Goal: Feedback & Contribution: Contribute content

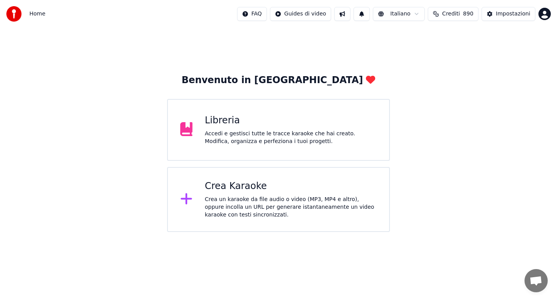
click at [250, 129] on div "Libreria Accedi e gestisci tutte le tracce karaoke che hai creato. Modifica, or…" at bounding box center [291, 129] width 172 height 31
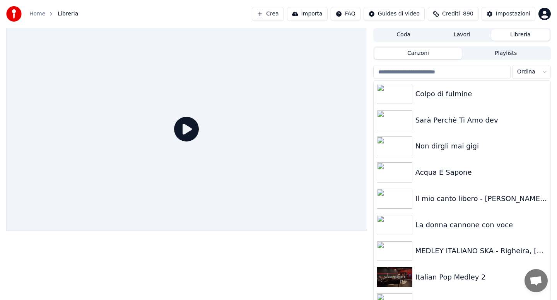
click at [415, 74] on input "search" at bounding box center [441, 72] width 137 height 14
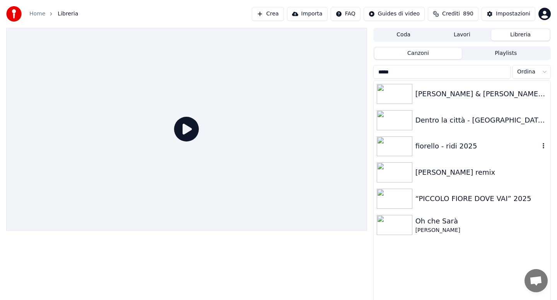
type input "*****"
click at [452, 150] on div "fiorello - ridi 2025" at bounding box center [477, 146] width 124 height 11
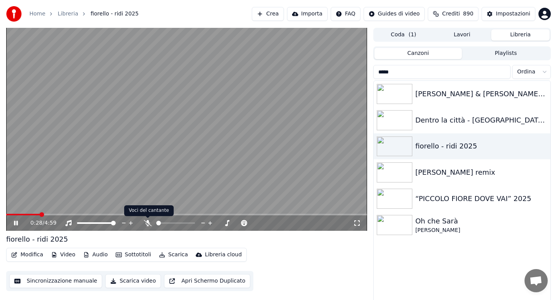
click at [146, 223] on icon at bounding box center [148, 223] width 8 height 6
click at [168, 257] on button "Scarica" at bounding box center [173, 255] width 35 height 11
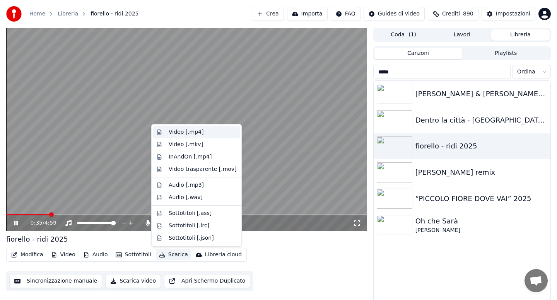
click at [184, 133] on div "Video [.mp4]" at bounding box center [186, 132] width 35 height 8
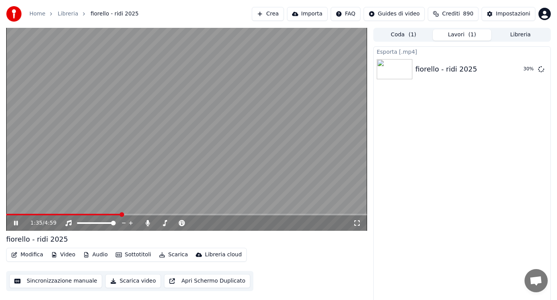
click at [106, 215] on span at bounding box center [63, 215] width 115 height 2
click at [512, 35] on button "Libreria" at bounding box center [520, 34] width 58 height 11
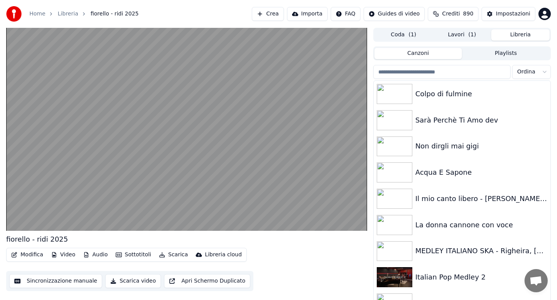
click at [415, 72] on input "search" at bounding box center [441, 72] width 137 height 14
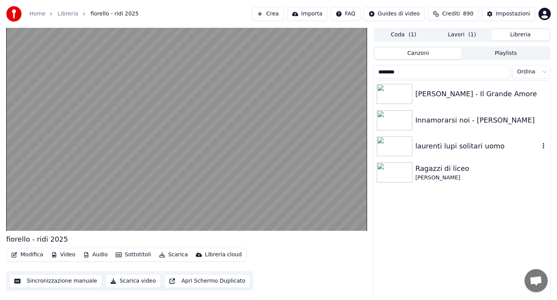
type input "********"
click at [446, 145] on div "laurenti lupi solitari uomo" at bounding box center [477, 146] width 124 height 11
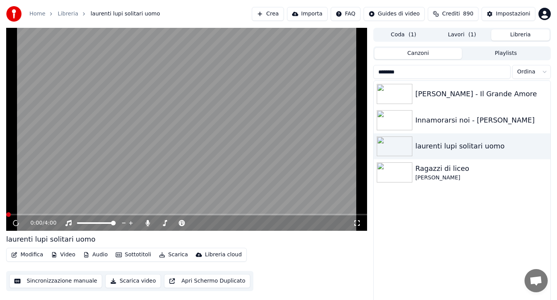
click at [27, 214] on span at bounding box center [186, 215] width 361 height 2
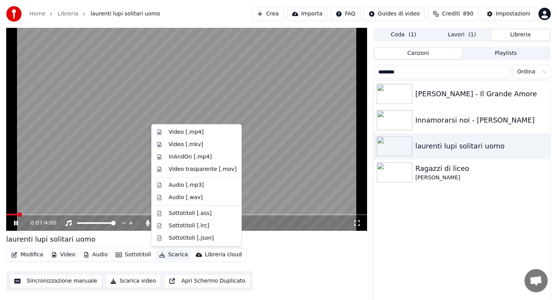
click at [172, 255] on button "Scarica" at bounding box center [173, 255] width 35 height 11
click at [181, 132] on div "Video [.mp4]" at bounding box center [186, 132] width 35 height 8
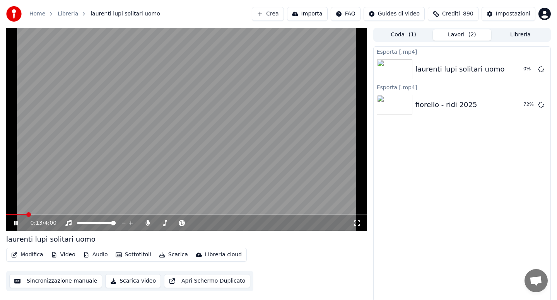
click at [17, 222] on icon at bounding box center [16, 223] width 4 height 5
click at [17, 222] on icon at bounding box center [16, 222] width 5 height 5
click at [213, 215] on div "0:14 / 4:00" at bounding box center [186, 222] width 361 height 15
click at [445, 104] on div "fiorello - ridi 2025" at bounding box center [446, 104] width 62 height 11
click at [517, 36] on button "Libreria" at bounding box center [520, 34] width 58 height 11
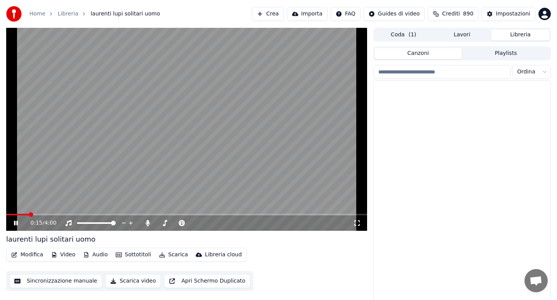
click at [446, 70] on input "search" at bounding box center [441, 72] width 137 height 14
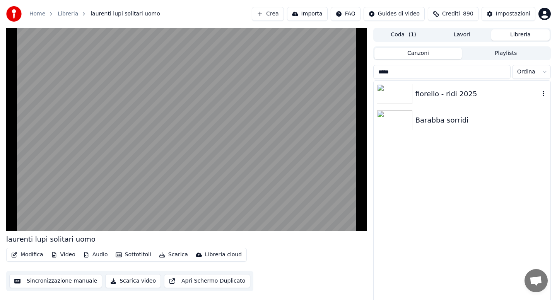
type input "****"
click at [451, 91] on div "fiorello - ridi 2025" at bounding box center [477, 94] width 124 height 11
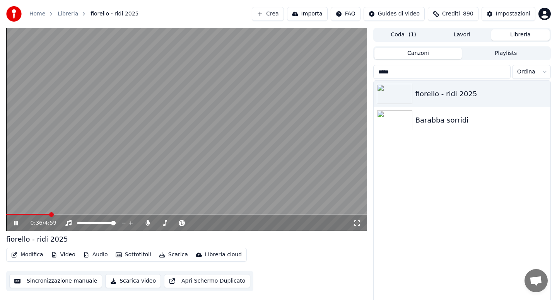
click at [49, 215] on span at bounding box center [186, 215] width 361 height 2
click at [241, 215] on div "0:36 / 4:59" at bounding box center [186, 222] width 361 height 15
click at [242, 215] on span at bounding box center [186, 215] width 361 height 2
click at [264, 214] on span at bounding box center [186, 215] width 361 height 2
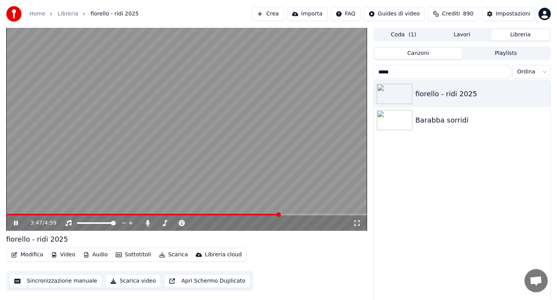
click at [280, 215] on span at bounding box center [186, 215] width 361 height 2
click at [286, 214] on span at bounding box center [186, 215] width 361 height 2
click at [305, 214] on span at bounding box center [186, 215] width 361 height 2
click at [321, 214] on span at bounding box center [186, 215] width 361 height 2
click at [333, 214] on span at bounding box center [186, 215] width 361 height 2
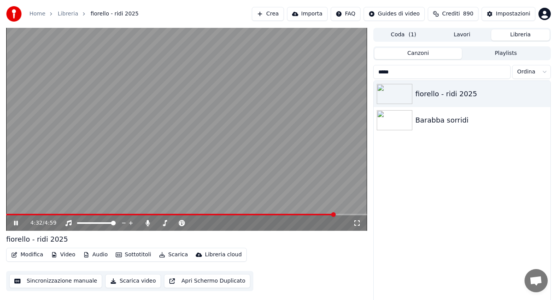
click at [15, 221] on icon at bounding box center [21, 223] width 18 height 6
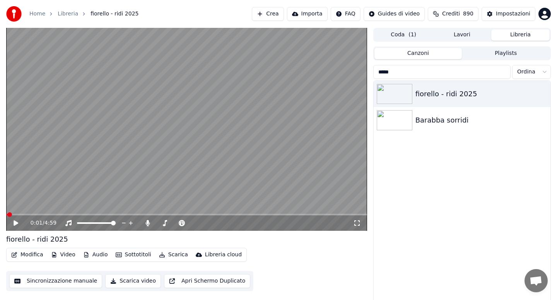
click at [7, 214] on span at bounding box center [6, 215] width 1 height 2
click at [98, 254] on button "Audio" at bounding box center [95, 255] width 31 height 11
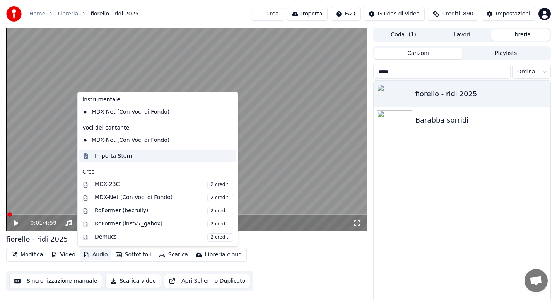
click at [119, 159] on div "Importa Stem" at bounding box center [113, 156] width 37 height 8
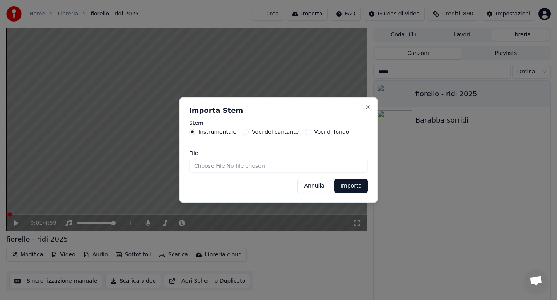
click at [209, 164] on input "File" at bounding box center [278, 166] width 179 height 14
type input "**********"
click at [353, 186] on button "Importa" at bounding box center [351, 186] width 34 height 14
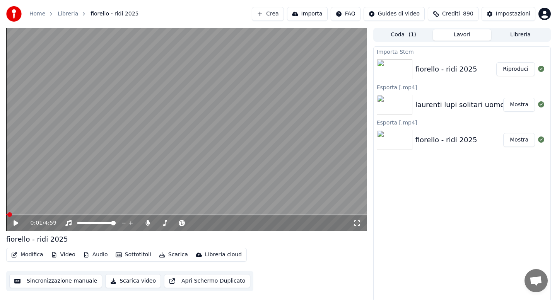
click at [16, 224] on icon at bounding box center [16, 222] width 5 height 5
click at [96, 258] on button "Audio" at bounding box center [95, 255] width 31 height 11
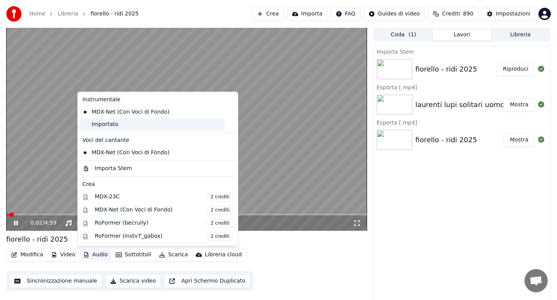
click at [111, 127] on div "Importato" at bounding box center [151, 124] width 145 height 12
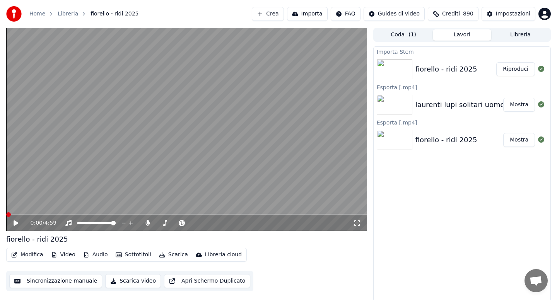
click at [16, 222] on icon at bounding box center [16, 222] width 5 height 5
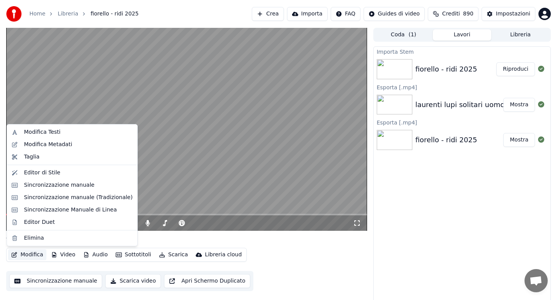
click at [31, 255] on button "Modifica" at bounding box center [27, 255] width 38 height 11
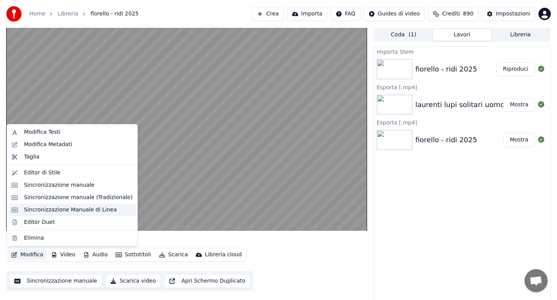
click at [66, 213] on div "Sincronizzazione Manuale di Linea" at bounding box center [70, 210] width 93 height 8
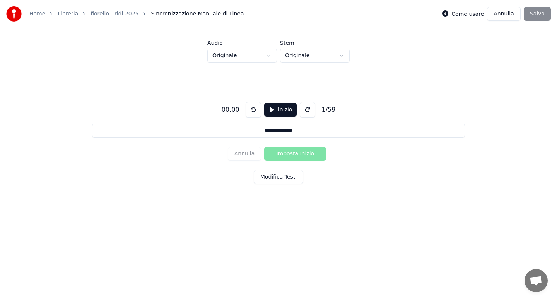
click at [273, 174] on button "Modifica Testi" at bounding box center [279, 177] width 50 height 14
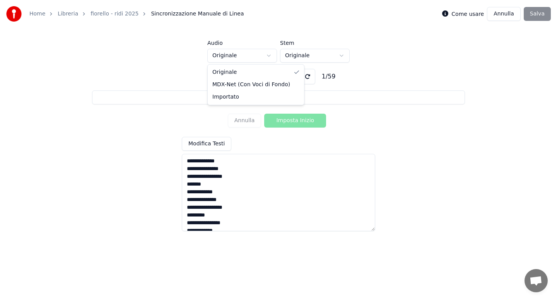
click at [269, 56] on html "**********" at bounding box center [278, 116] width 557 height 233
click at [279, 74] on button "Inizio" at bounding box center [280, 77] width 33 height 14
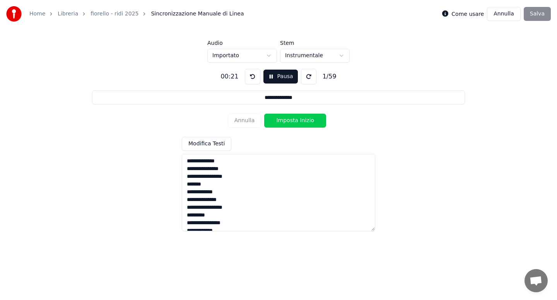
click at [285, 120] on button "Imposta Inizio" at bounding box center [295, 121] width 62 height 14
click at [285, 120] on button "Imposta Fine" at bounding box center [295, 121] width 62 height 14
click at [285, 120] on button "Imposta Inizio" at bounding box center [295, 121] width 62 height 14
click at [285, 121] on button "Imposta Fine" at bounding box center [295, 121] width 62 height 14
click at [285, 121] on button "Imposta Inizio" at bounding box center [295, 121] width 62 height 14
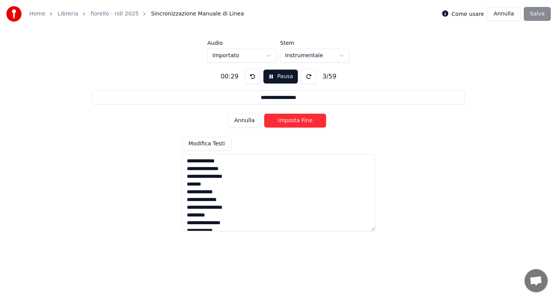
click at [285, 121] on button "Imposta Fine" at bounding box center [295, 121] width 62 height 14
click at [285, 121] on button "Imposta Inizio" at bounding box center [295, 121] width 62 height 14
click at [285, 121] on button "Imposta Fine" at bounding box center [295, 121] width 62 height 14
click at [285, 121] on button "Imposta Inizio" at bounding box center [295, 121] width 62 height 14
click at [285, 121] on button "Imposta Fine" at bounding box center [295, 121] width 62 height 14
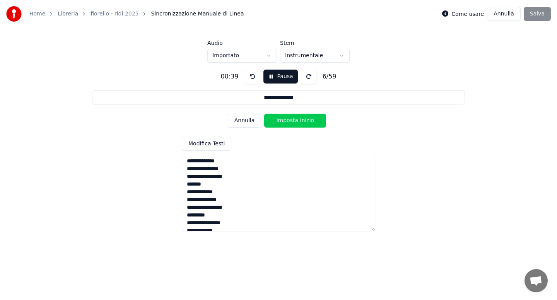
click at [285, 121] on button "Imposta Inizio" at bounding box center [295, 121] width 62 height 14
click at [285, 121] on button "Imposta Fine" at bounding box center [295, 121] width 62 height 14
click at [285, 121] on button "Imposta Inizio" at bounding box center [295, 121] width 62 height 14
click at [285, 121] on button "Imposta Fine" at bounding box center [295, 121] width 62 height 14
click at [285, 121] on button "Imposta Inizio" at bounding box center [295, 121] width 62 height 14
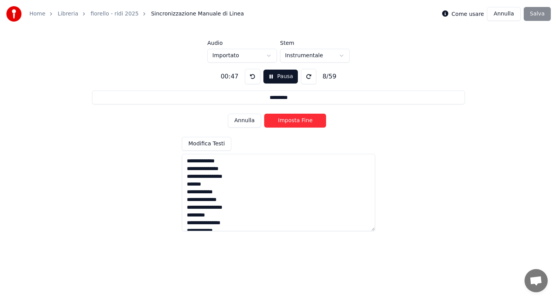
click at [285, 121] on button "Imposta Fine" at bounding box center [295, 121] width 62 height 14
click at [289, 120] on button "Imposta Inizio" at bounding box center [295, 121] width 62 height 14
click at [289, 120] on button "Imposta Fine" at bounding box center [295, 121] width 62 height 14
click at [289, 120] on button "Imposta Inizio" at bounding box center [295, 121] width 62 height 14
click at [289, 120] on button "Imposta Fine" at bounding box center [295, 121] width 62 height 14
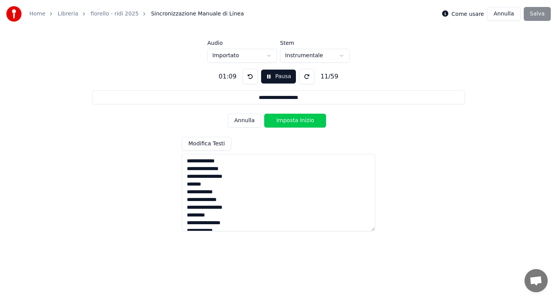
click at [289, 120] on button "Imposta Inizio" at bounding box center [295, 121] width 62 height 14
click at [289, 120] on button "Imposta Fine" at bounding box center [295, 121] width 62 height 14
click at [289, 120] on button "Imposta Inizio" at bounding box center [295, 121] width 62 height 14
click at [289, 120] on button "Imposta Fine" at bounding box center [295, 121] width 62 height 14
click at [289, 120] on button "Imposta Inizio" at bounding box center [295, 121] width 62 height 14
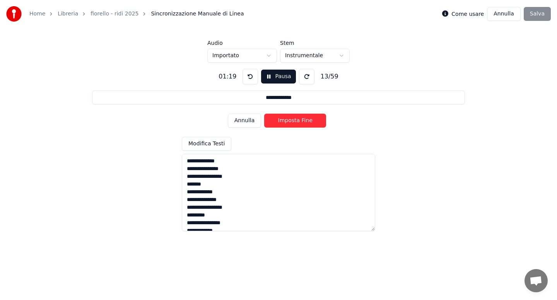
click at [289, 120] on button "Imposta Fine" at bounding box center [295, 121] width 62 height 14
click at [289, 120] on button "Imposta Inizio" at bounding box center [295, 121] width 62 height 14
click at [289, 120] on button "Imposta Fine" at bounding box center [295, 121] width 62 height 14
click at [289, 120] on button "Imposta Inizio" at bounding box center [295, 121] width 62 height 14
click at [289, 120] on button "Imposta Fine" at bounding box center [295, 121] width 62 height 14
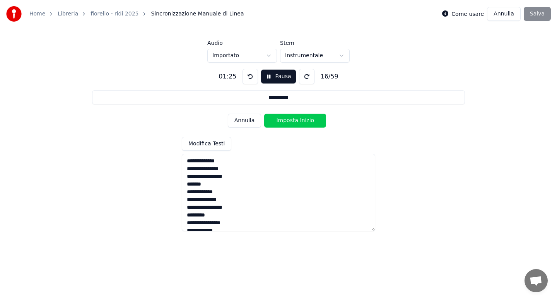
click at [289, 120] on button "Imposta Inizio" at bounding box center [295, 121] width 62 height 14
click at [289, 120] on button "Imposta Fine" at bounding box center [295, 121] width 62 height 14
click at [289, 120] on button "Imposta Inizio" at bounding box center [295, 121] width 62 height 14
click at [289, 120] on button "Imposta Fine" at bounding box center [295, 121] width 62 height 14
click at [289, 120] on button "Imposta Inizio" at bounding box center [295, 121] width 62 height 14
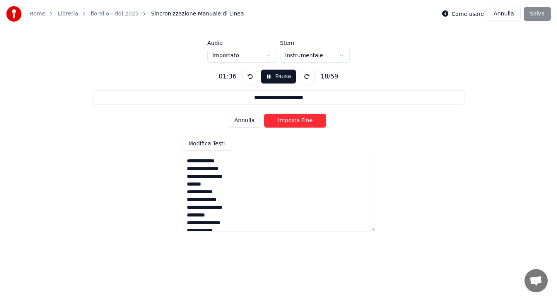
click at [289, 120] on button "Imposta Fine" at bounding box center [295, 121] width 62 height 14
click at [289, 120] on button "Imposta Inizio" at bounding box center [295, 121] width 62 height 14
click at [289, 120] on button "Imposta Fine" at bounding box center [295, 121] width 62 height 14
click at [289, 120] on button "Imposta Inizio" at bounding box center [295, 121] width 62 height 14
click at [289, 120] on button "Imposta Fine" at bounding box center [295, 121] width 62 height 14
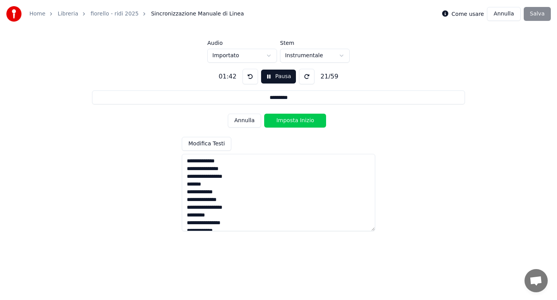
click at [289, 120] on button "Imposta Inizio" at bounding box center [295, 121] width 62 height 14
click at [289, 120] on button "Imposta Fine" at bounding box center [295, 121] width 62 height 14
click at [289, 120] on button "Imposta Inizio" at bounding box center [295, 121] width 62 height 14
click at [289, 120] on button "Imposta Fine" at bounding box center [295, 121] width 62 height 14
click at [289, 120] on button "Imposta Inizio" at bounding box center [295, 121] width 62 height 14
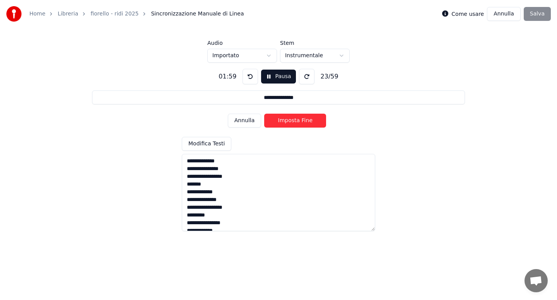
click at [289, 120] on button "Imposta Fine" at bounding box center [295, 121] width 62 height 14
click at [289, 120] on button "Imposta Inizio" at bounding box center [295, 121] width 62 height 14
click at [289, 120] on button "Imposta Fine" at bounding box center [295, 121] width 62 height 14
click at [289, 120] on button "Imposta Inizio" at bounding box center [295, 121] width 62 height 14
click at [289, 120] on button "Imposta Fine" at bounding box center [295, 121] width 62 height 14
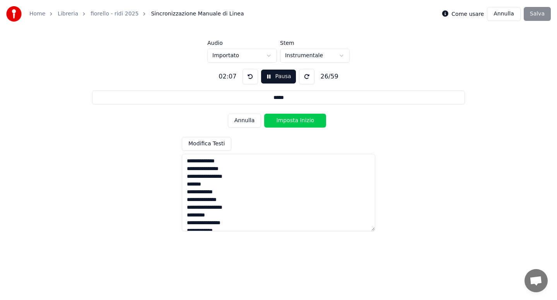
click at [289, 120] on button "Imposta Inizio" at bounding box center [295, 121] width 62 height 14
click at [289, 120] on button "Imposta Fine" at bounding box center [295, 121] width 62 height 14
click at [289, 120] on button "Imposta Inizio" at bounding box center [295, 121] width 62 height 14
click at [289, 120] on button "Imposta Fine" at bounding box center [295, 121] width 62 height 14
click at [289, 120] on button "Imposta Inizio" at bounding box center [295, 121] width 62 height 14
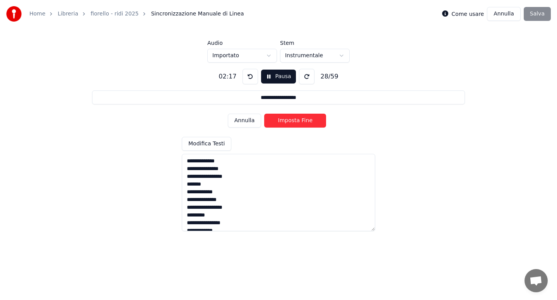
click at [289, 120] on button "Imposta Fine" at bounding box center [295, 121] width 62 height 14
click at [289, 120] on button "Imposta Inizio" at bounding box center [295, 121] width 62 height 14
click at [289, 120] on button "Imposta Fine" at bounding box center [295, 121] width 62 height 14
click at [289, 120] on button "Imposta Inizio" at bounding box center [295, 121] width 62 height 14
click at [289, 120] on button "Imposta Fine" at bounding box center [295, 121] width 62 height 14
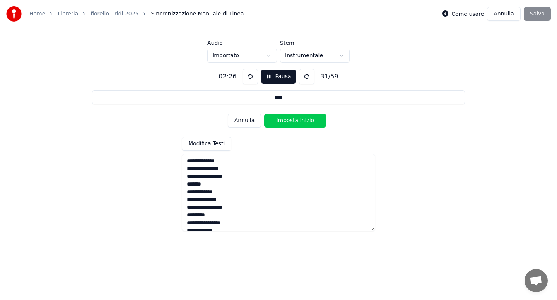
click at [289, 120] on button "Imposta Inizio" at bounding box center [295, 121] width 62 height 14
click at [289, 120] on button "Imposta Fine" at bounding box center [295, 121] width 62 height 14
click at [289, 120] on button "Imposta Inizio" at bounding box center [295, 121] width 62 height 14
click at [289, 120] on button "Imposta Fine" at bounding box center [295, 121] width 62 height 14
click at [289, 120] on button "Imposta Inizio" at bounding box center [295, 121] width 62 height 14
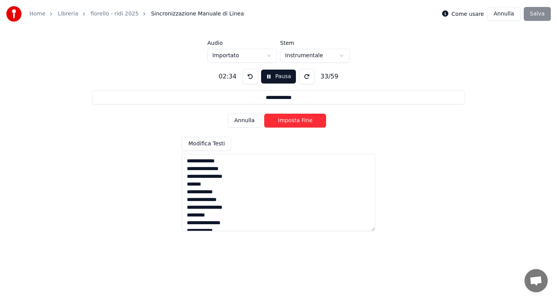
click at [289, 120] on button "Imposta Fine" at bounding box center [295, 121] width 62 height 14
click at [289, 120] on button "Imposta Inizio" at bounding box center [295, 121] width 62 height 14
click at [289, 120] on button "Imposta Fine" at bounding box center [295, 121] width 62 height 14
click at [289, 120] on button "Imposta Inizio" at bounding box center [295, 121] width 62 height 14
click at [289, 120] on button "Imposta Fine" at bounding box center [295, 121] width 62 height 14
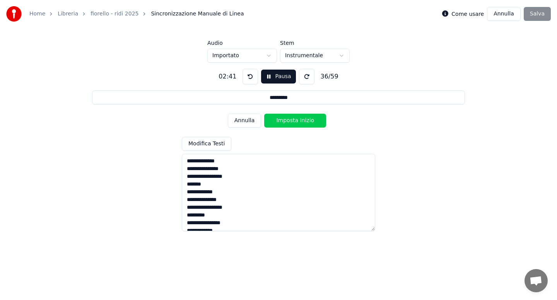
click at [289, 120] on button "Imposta Inizio" at bounding box center [295, 121] width 62 height 14
click at [289, 120] on button "Imposta Fine" at bounding box center [295, 121] width 62 height 14
click at [289, 120] on button "Imposta Inizio" at bounding box center [295, 121] width 62 height 14
click at [289, 120] on button "Imposta Fine" at bounding box center [295, 121] width 62 height 14
click at [289, 120] on button "Imposta Inizio" at bounding box center [295, 121] width 62 height 14
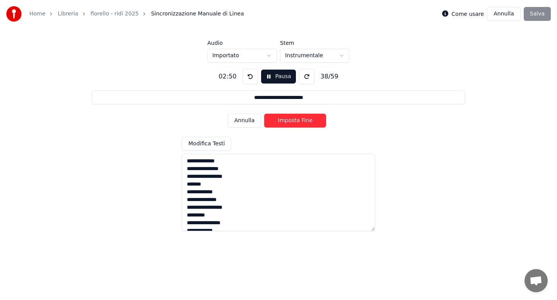
click at [289, 120] on button "Imposta Fine" at bounding box center [295, 121] width 62 height 14
click at [289, 120] on button "Imposta Inizio" at bounding box center [295, 121] width 62 height 14
click at [289, 120] on button "Imposta Fine" at bounding box center [295, 121] width 62 height 14
click at [289, 120] on button "Imposta Inizio" at bounding box center [295, 121] width 62 height 14
click at [289, 120] on button "Imposta Fine" at bounding box center [295, 121] width 62 height 14
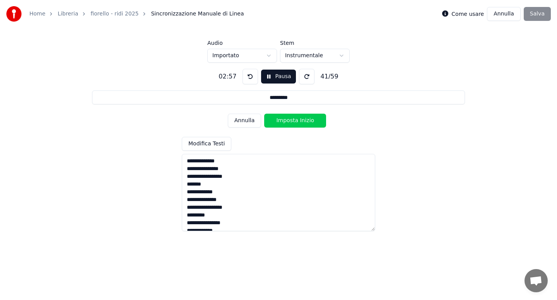
click at [289, 120] on button "Imposta Inizio" at bounding box center [295, 121] width 62 height 14
click at [289, 120] on button "Imposta Fine" at bounding box center [295, 121] width 62 height 14
click at [289, 120] on button "Imposta Inizio" at bounding box center [295, 121] width 62 height 14
click at [289, 120] on button "Imposta Fine" at bounding box center [295, 121] width 62 height 14
click at [289, 120] on button "Imposta Inizio" at bounding box center [295, 121] width 62 height 14
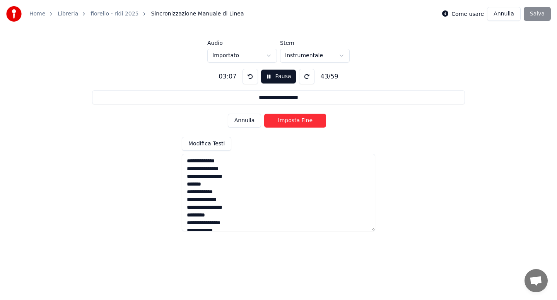
click at [289, 120] on button "Imposta Fine" at bounding box center [295, 121] width 62 height 14
click at [289, 120] on button "Imposta Inizio" at bounding box center [295, 121] width 62 height 14
click at [289, 120] on button "Imposta Fine" at bounding box center [295, 121] width 62 height 14
click at [289, 120] on button "Imposta Inizio" at bounding box center [295, 121] width 62 height 14
click at [289, 120] on button "Imposta Fine" at bounding box center [295, 121] width 62 height 14
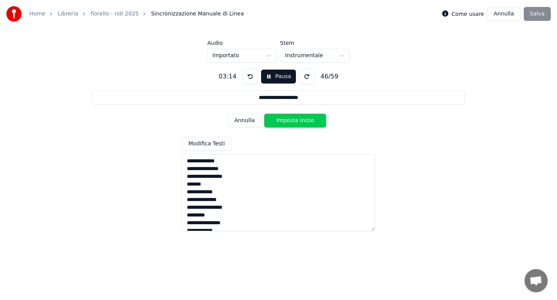
click at [289, 120] on button "Imposta Inizio" at bounding box center [295, 121] width 62 height 14
click at [289, 120] on button "Imposta Fine" at bounding box center [295, 121] width 62 height 14
click at [289, 120] on button "Imposta Inizio" at bounding box center [295, 121] width 62 height 14
click at [289, 120] on button "Imposta Fine" at bounding box center [295, 121] width 62 height 14
click at [289, 120] on button "Imposta Inizio" at bounding box center [295, 121] width 62 height 14
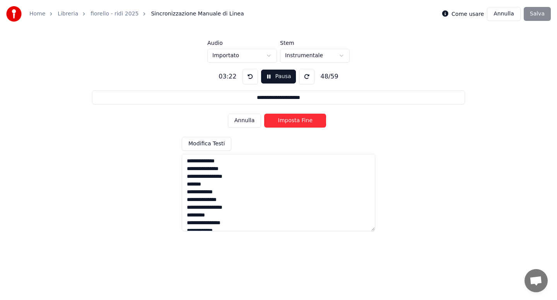
click at [289, 120] on button "Imposta Fine" at bounding box center [295, 121] width 62 height 14
click at [289, 120] on button "Imposta Inizio" at bounding box center [295, 121] width 62 height 14
click at [289, 120] on button "Imposta Fine" at bounding box center [295, 121] width 62 height 14
click at [289, 120] on button "Imposta Inizio" at bounding box center [295, 121] width 62 height 14
click at [289, 120] on button "Imposta Fine" at bounding box center [295, 121] width 62 height 14
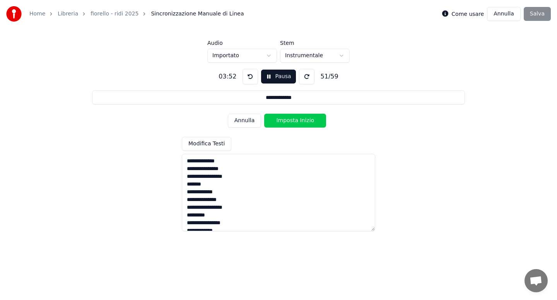
click at [289, 120] on button "Imposta Inizio" at bounding box center [295, 121] width 62 height 14
click at [289, 120] on button "Imposta Fine" at bounding box center [295, 121] width 62 height 14
click at [289, 120] on button "Imposta Inizio" at bounding box center [295, 121] width 62 height 14
click at [289, 120] on button "Imposta Fine" at bounding box center [295, 121] width 62 height 14
click at [289, 120] on button "Imposta Inizio" at bounding box center [295, 121] width 62 height 14
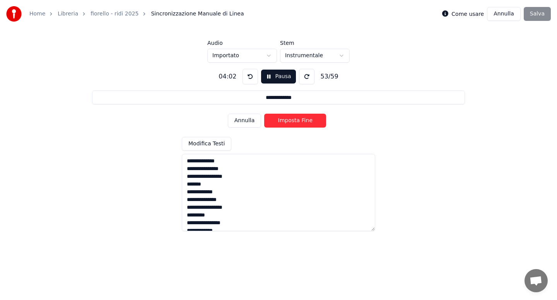
click at [289, 120] on button "Imposta Fine" at bounding box center [295, 121] width 62 height 14
click at [289, 120] on button "Imposta Inizio" at bounding box center [295, 121] width 62 height 14
click at [289, 120] on button "Imposta Fine" at bounding box center [295, 121] width 62 height 14
click at [289, 120] on button "Imposta Inizio" at bounding box center [295, 121] width 62 height 14
click at [289, 120] on button "Imposta Fine" at bounding box center [295, 121] width 62 height 14
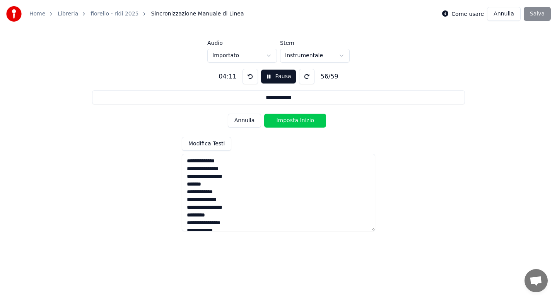
click at [289, 120] on button "Imposta Inizio" at bounding box center [295, 121] width 62 height 14
click at [289, 120] on button "Imposta Fine" at bounding box center [295, 121] width 62 height 14
click at [289, 120] on button "Imposta Inizio" at bounding box center [295, 121] width 62 height 14
click at [289, 120] on button "Imposta Fine" at bounding box center [295, 121] width 62 height 14
type input "**********"
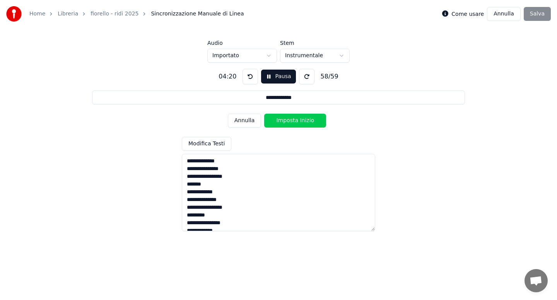
click at [289, 120] on button "Imposta Inizio" at bounding box center [295, 121] width 62 height 14
click at [289, 120] on button "Imposta Fine" at bounding box center [295, 121] width 62 height 14
click at [289, 120] on button "Imposta Inizio" at bounding box center [295, 121] width 62 height 14
click at [289, 120] on button "Imposta Fine" at bounding box center [295, 121] width 62 height 14
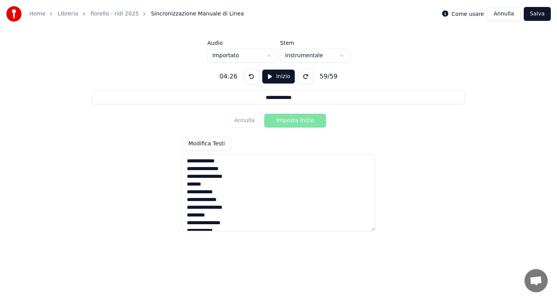
click at [533, 12] on button "Salva" at bounding box center [537, 14] width 27 height 14
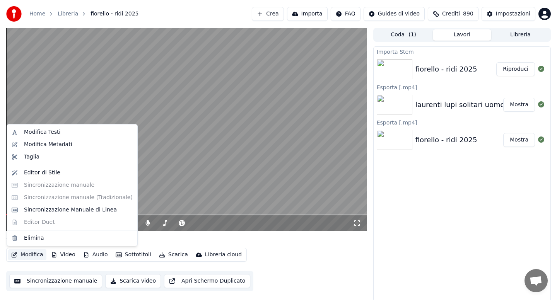
click at [34, 256] on button "Modifica" at bounding box center [27, 255] width 38 height 11
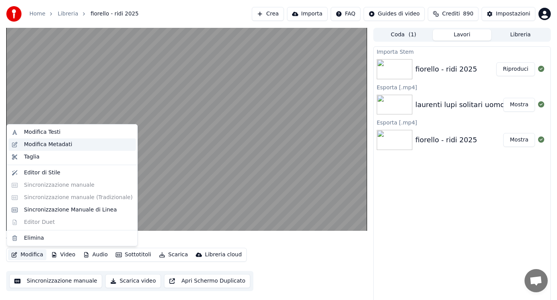
click at [52, 142] on div "Modifica Metadati" at bounding box center [48, 145] width 48 height 8
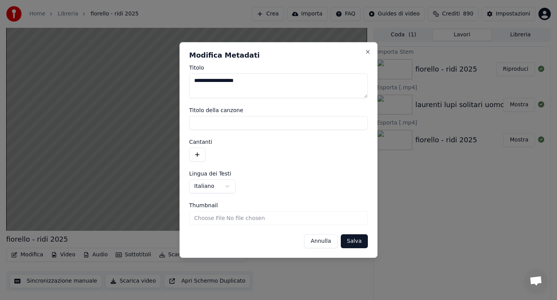
click at [246, 82] on textarea "**********" at bounding box center [278, 85] width 179 height 25
type textarea "**********"
click at [350, 243] on button "Salva" at bounding box center [354, 241] width 27 height 14
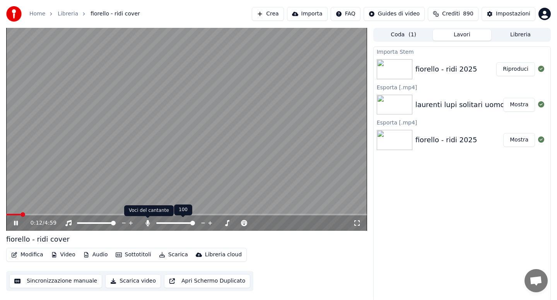
click at [147, 222] on icon at bounding box center [147, 223] width 4 height 6
click at [171, 256] on button "Scarica" at bounding box center [173, 255] width 35 height 11
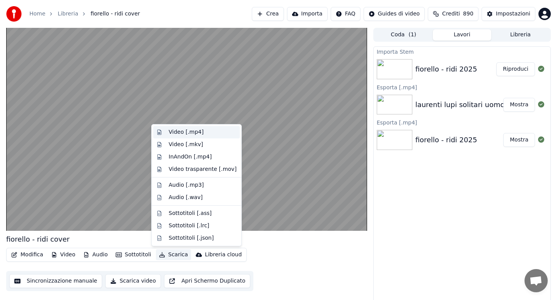
click at [178, 133] on div "Video [.mp4]" at bounding box center [186, 132] width 35 height 8
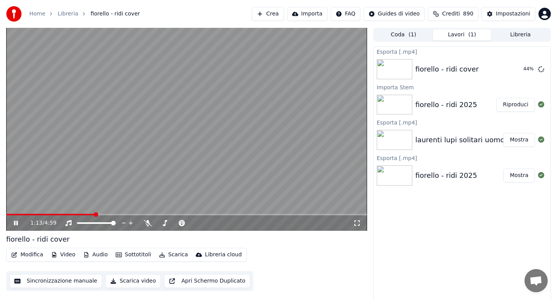
click at [16, 224] on icon at bounding box center [21, 223] width 18 height 6
